Goal: Transaction & Acquisition: Obtain resource

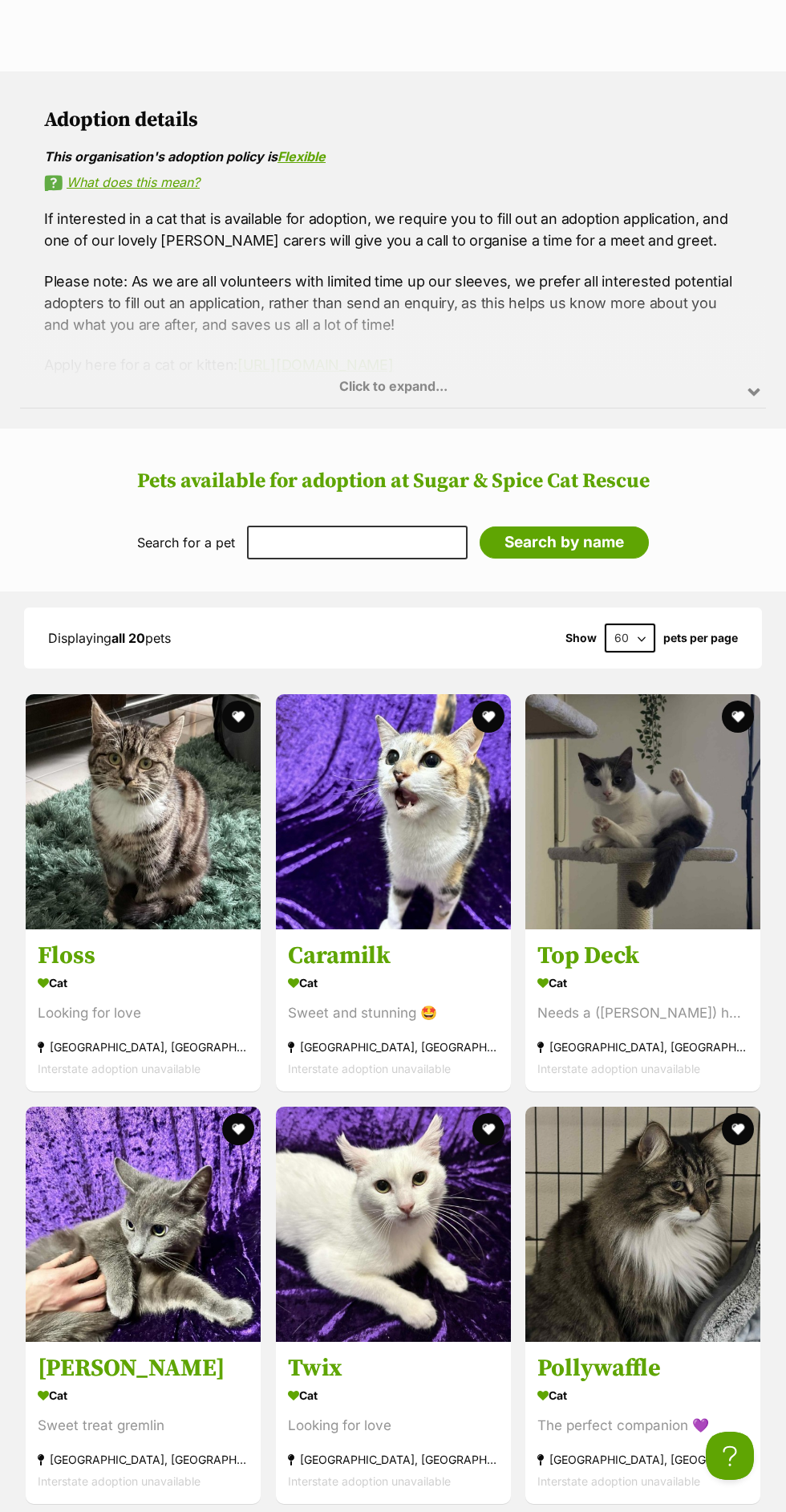
scroll to position [1142, 0]
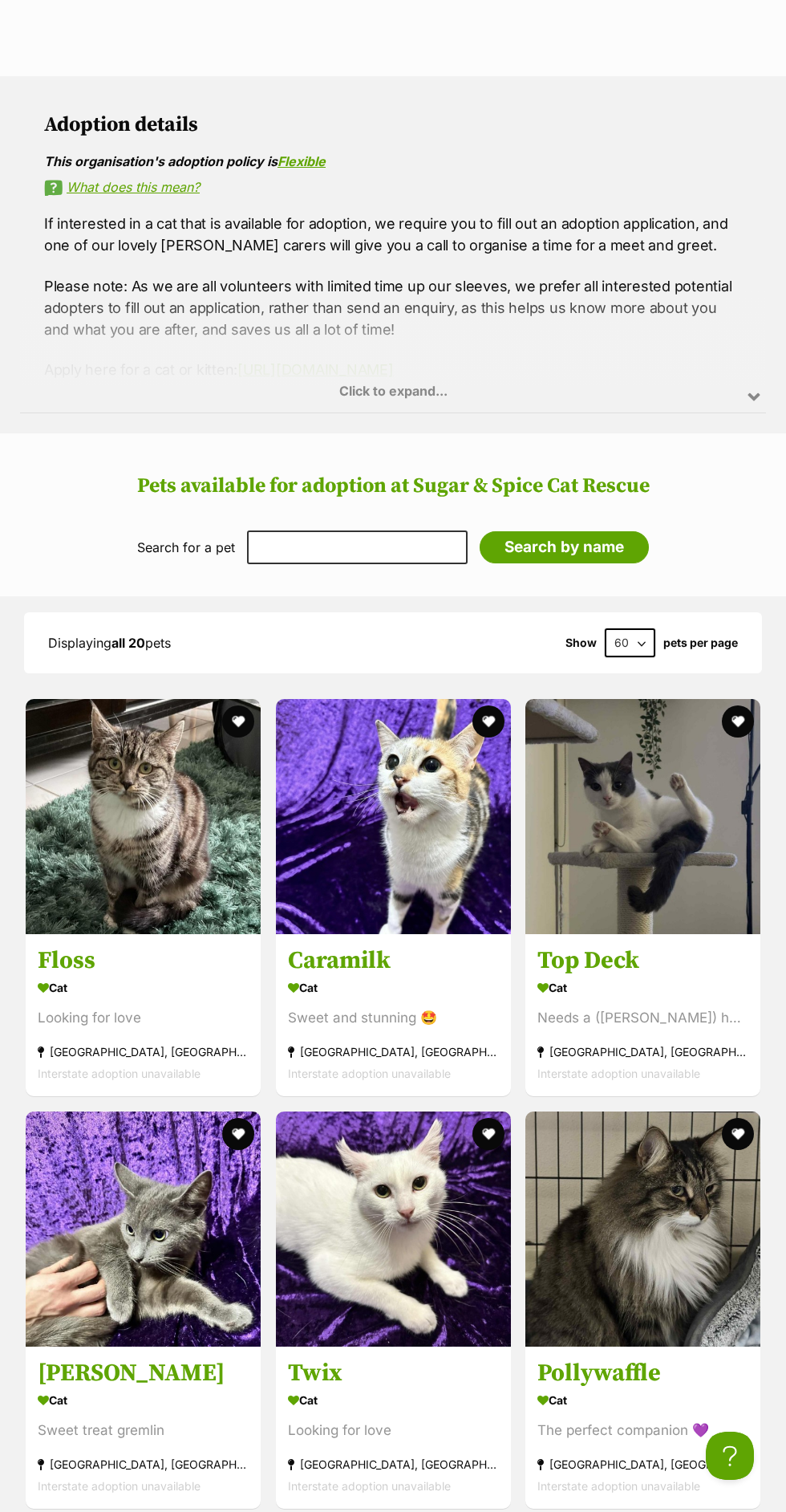
click at [507, 1055] on link "Caramilk Cat Sweet and stunning 🤩 Essendon North, VIC Interstate adoption unava…" at bounding box center [393, 1014] width 235 height 163
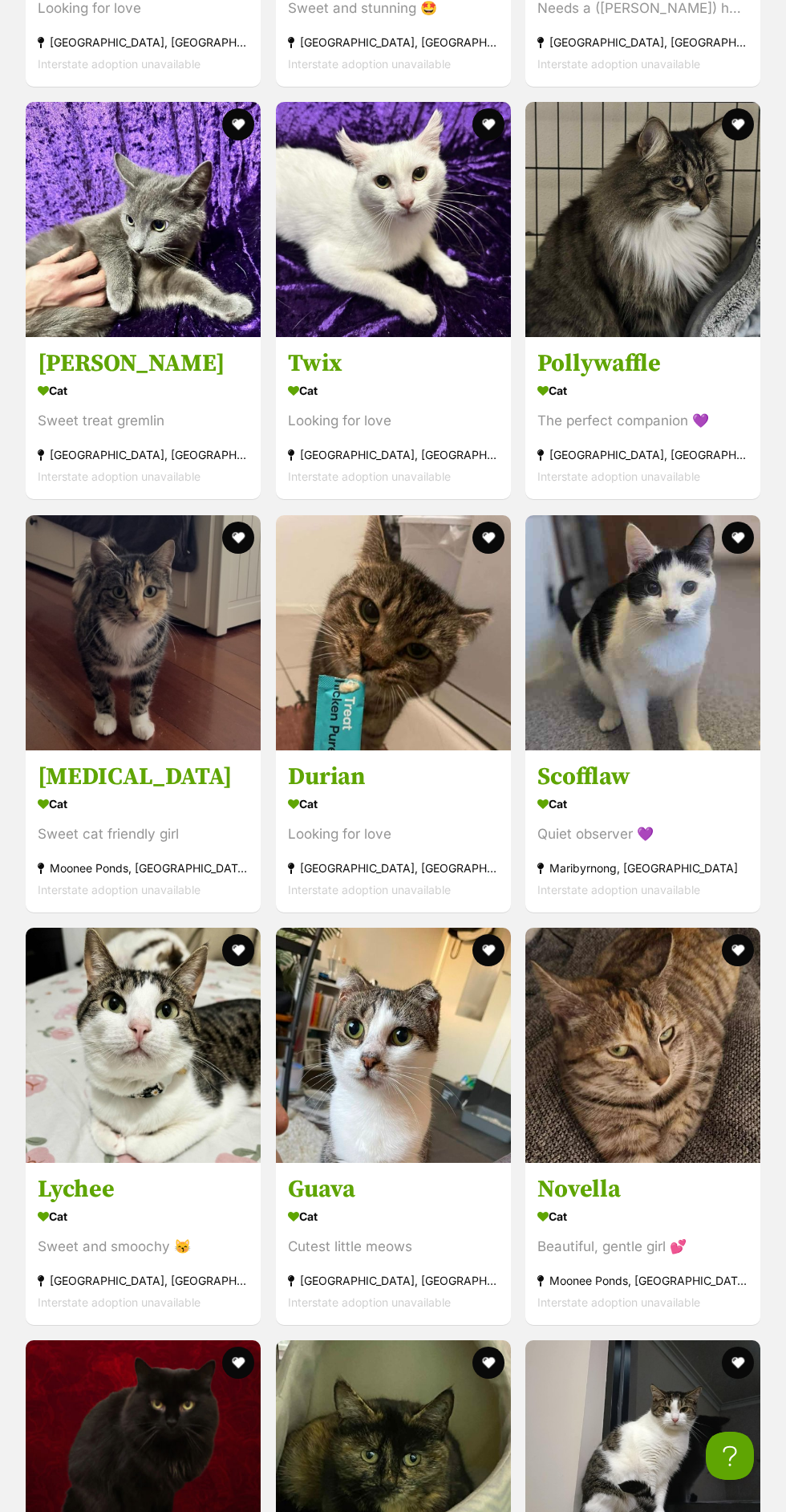
click at [231, 399] on section "Cat Sweet treat gremlin Hawthorn East, VIC Interstate adoption unavailable" at bounding box center [143, 433] width 211 height 108
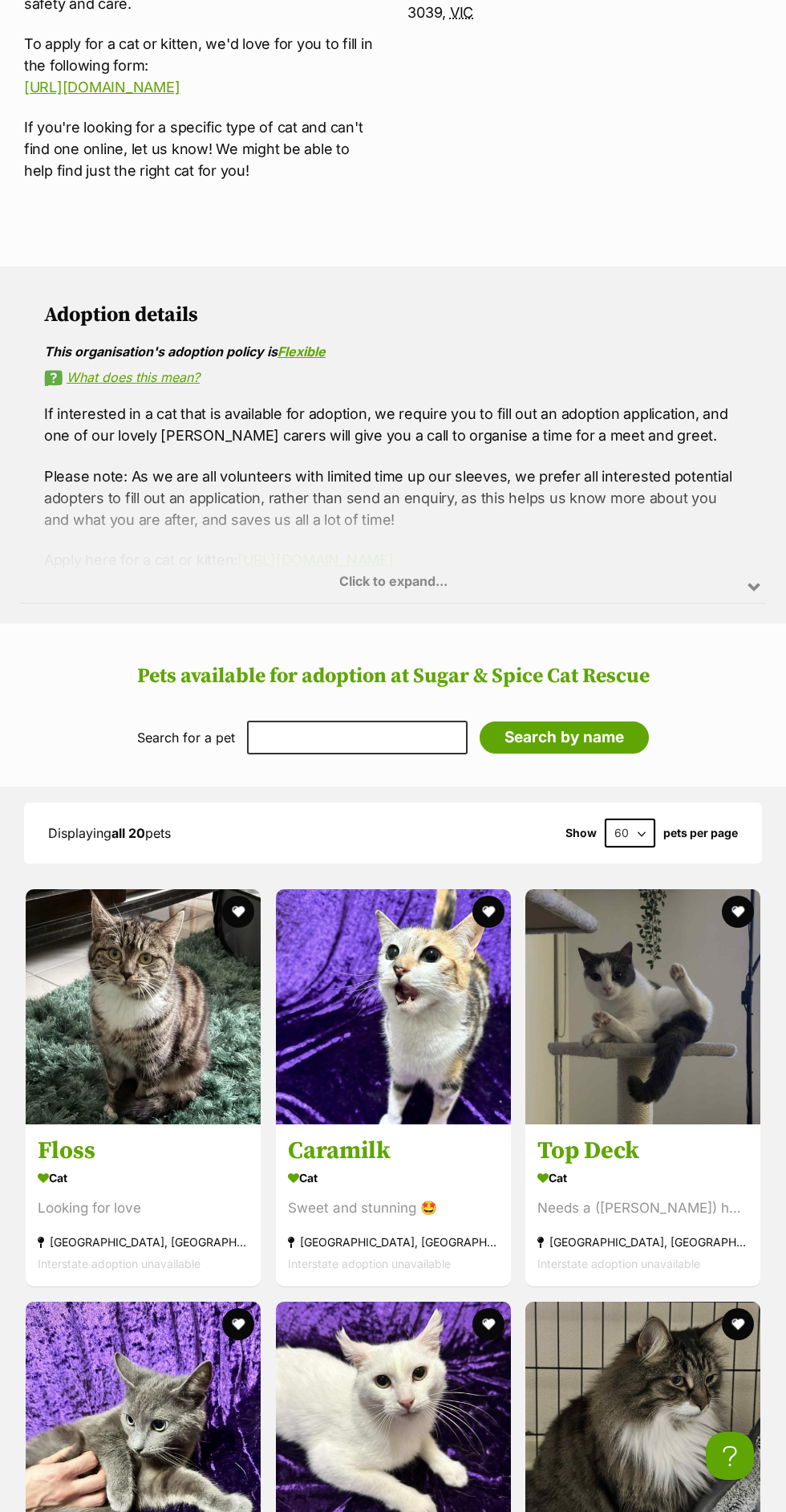
scroll to position [0, 0]
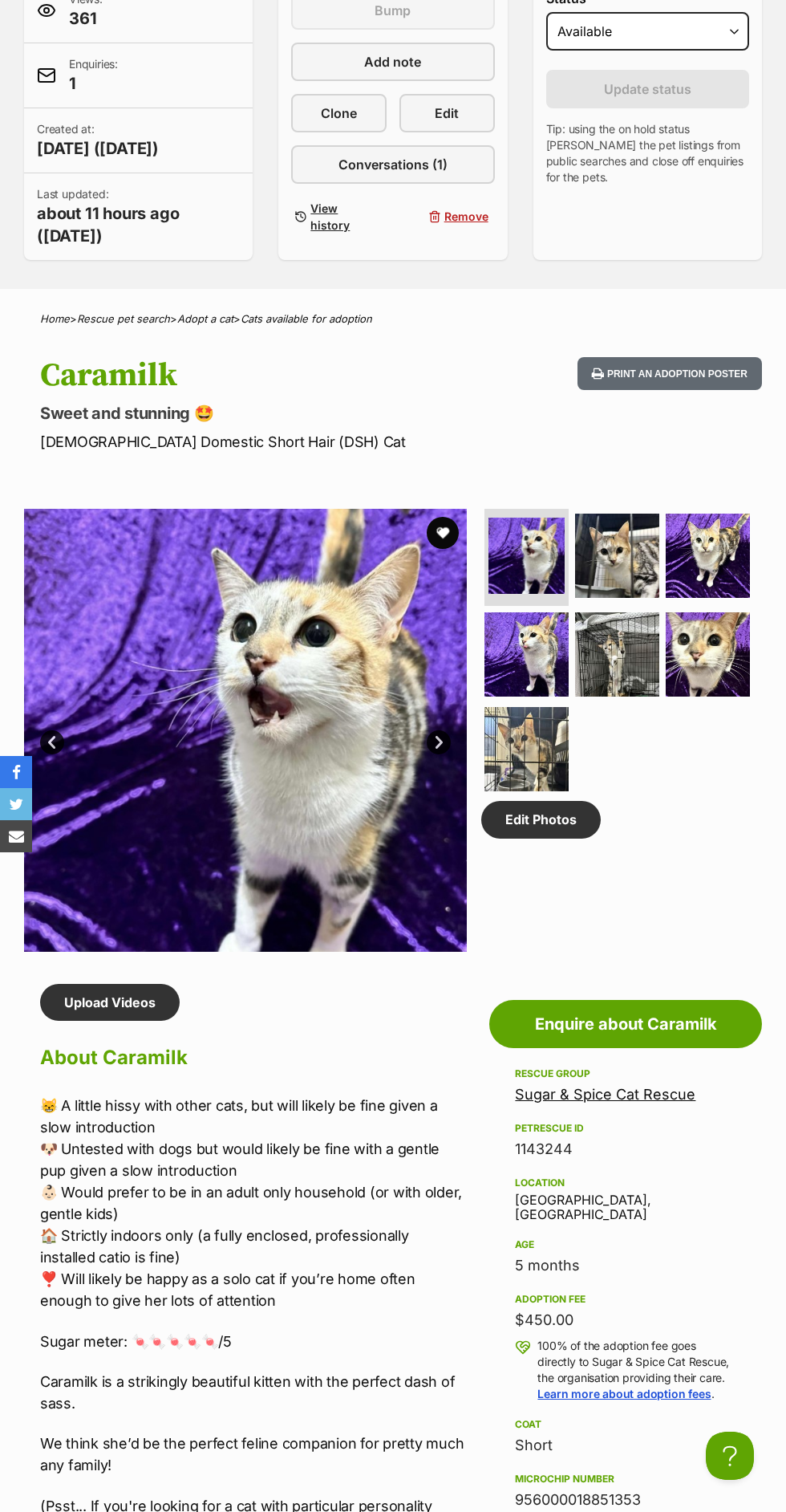
scroll to position [407, 0]
